Goal: Navigation & Orientation: Find specific page/section

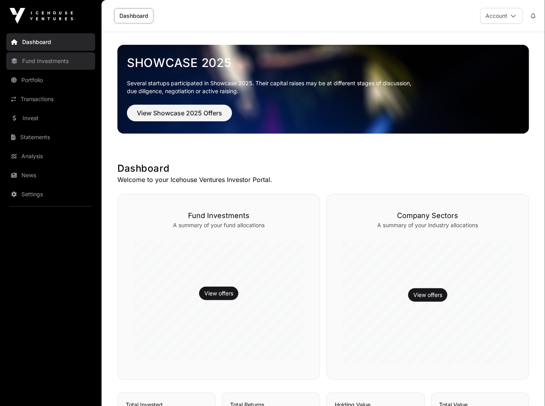
click at [51, 63] on link "Fund Investments" at bounding box center [50, 60] width 89 height 17
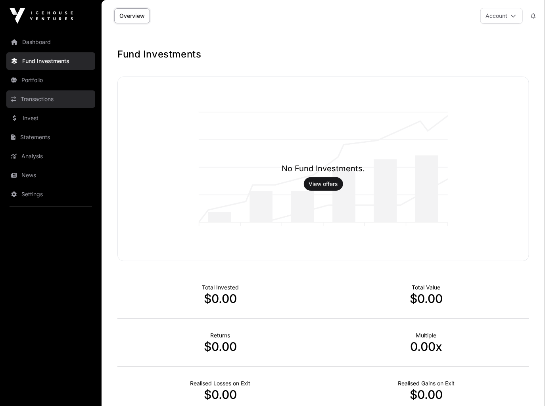
click at [46, 100] on link "Transactions" at bounding box center [50, 98] width 89 height 17
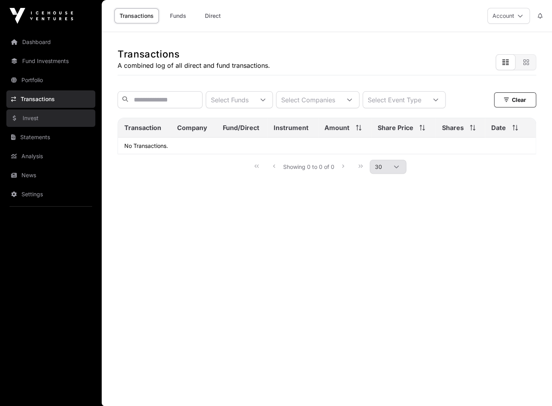
click at [42, 120] on link "Invest" at bounding box center [50, 118] width 89 height 17
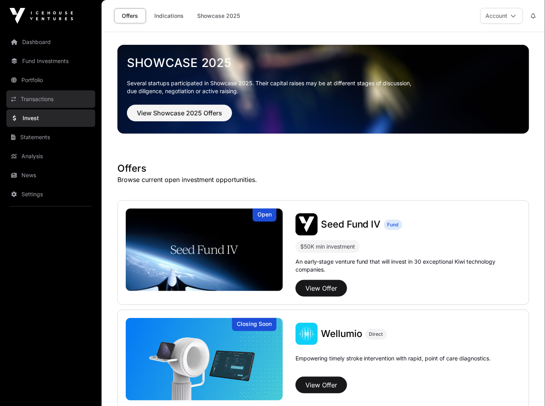
click at [43, 103] on link "Transactions" at bounding box center [50, 98] width 89 height 17
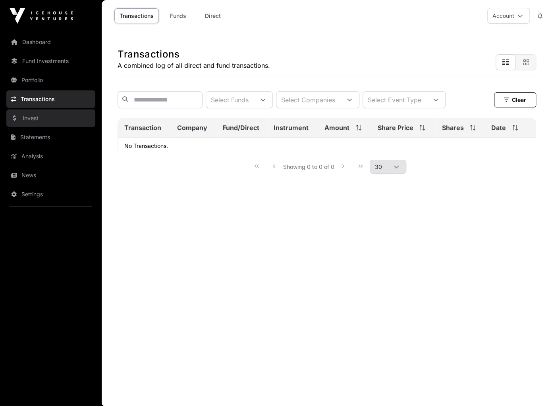
click at [37, 123] on link "Invest" at bounding box center [50, 118] width 89 height 17
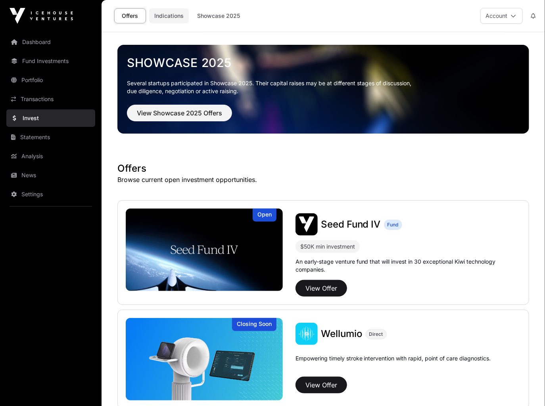
click at [170, 15] on link "Indications" at bounding box center [169, 15] width 40 height 15
